Goal: Task Accomplishment & Management: Use online tool/utility

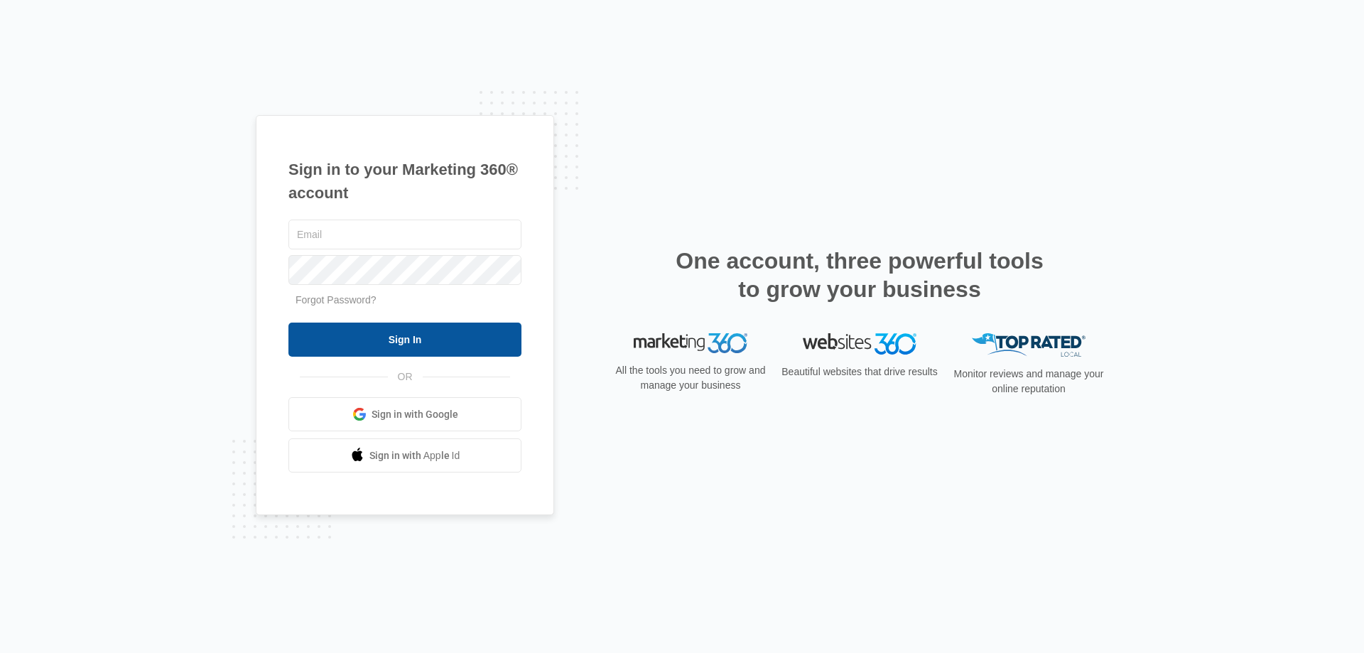
type input "[PERSON_NAME][EMAIL_ADDRESS][DOMAIN_NAME]"
drag, startPoint x: 413, startPoint y: 346, endPoint x: 418, endPoint y: 325, distance: 21.2
click at [413, 343] on input "Sign In" at bounding box center [404, 340] width 233 height 34
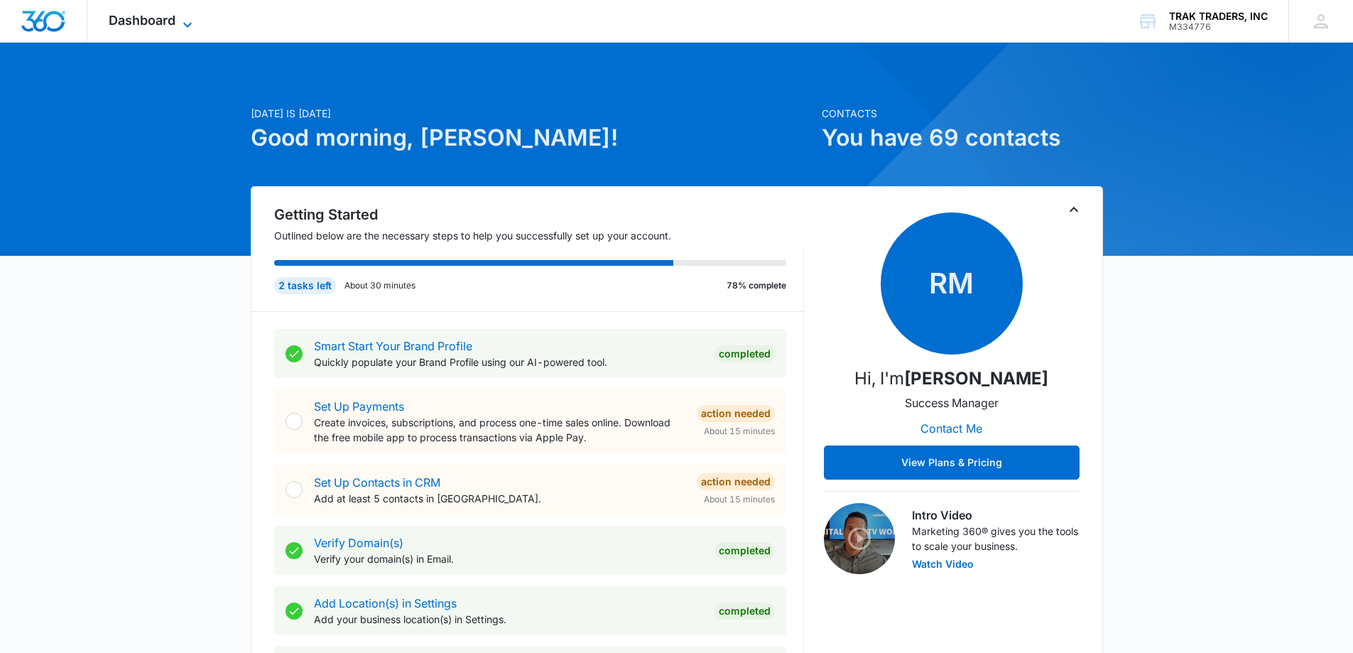
drag, startPoint x: 151, startPoint y: 18, endPoint x: 153, endPoint y: 30, distance: 12.2
click at [151, 18] on span "Dashboard" at bounding box center [142, 20] width 67 height 15
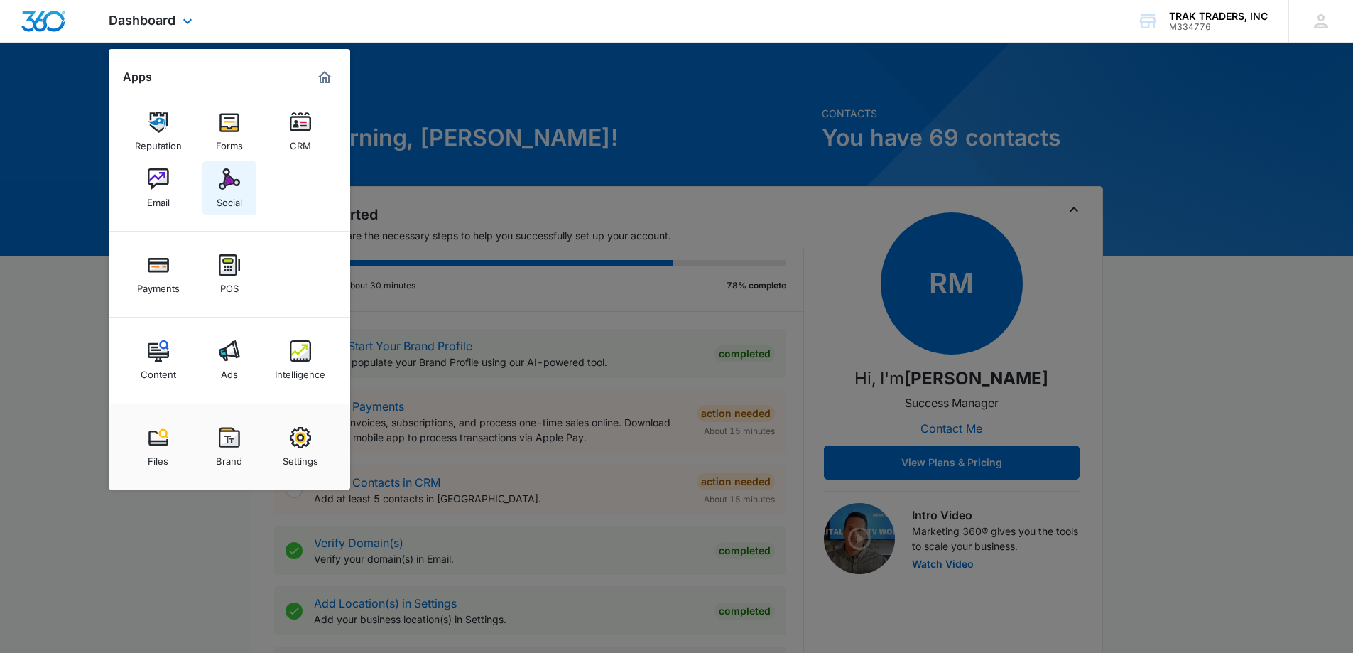
click at [233, 190] on div "Social" at bounding box center [230, 199] width 26 height 18
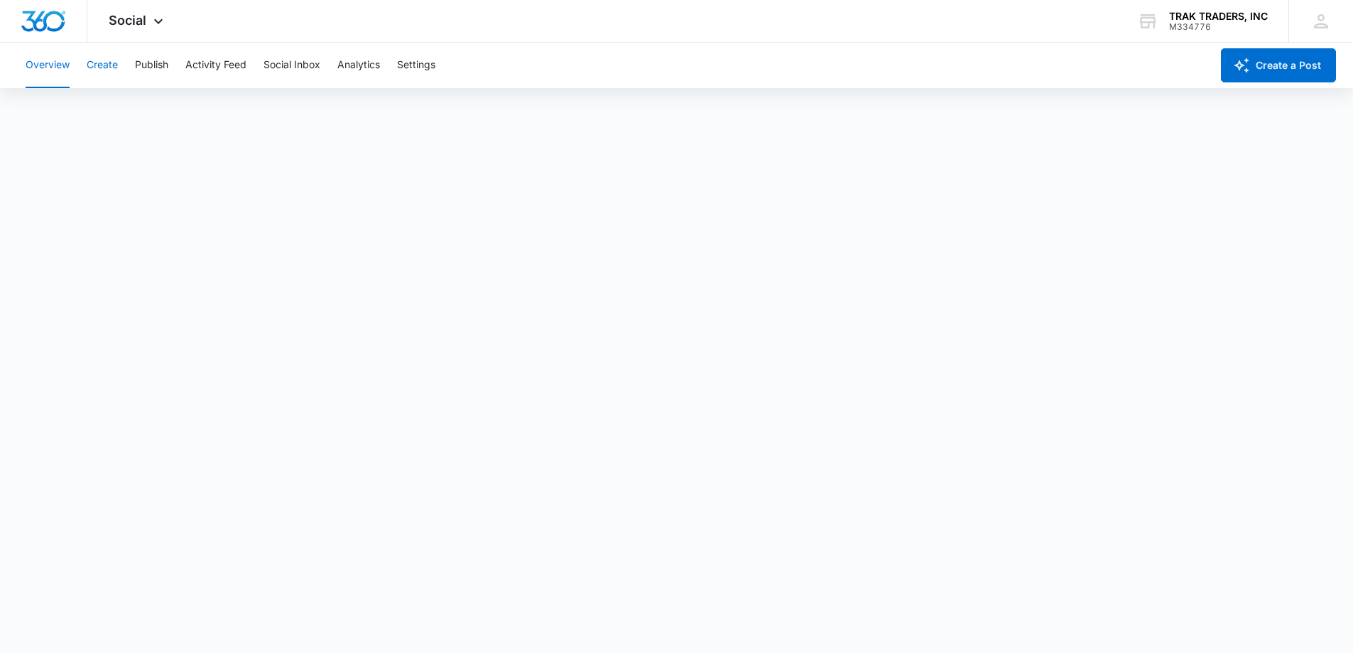
click at [99, 67] on button "Create" at bounding box center [102, 65] width 31 height 45
